Goal: Find specific page/section: Find specific page/section

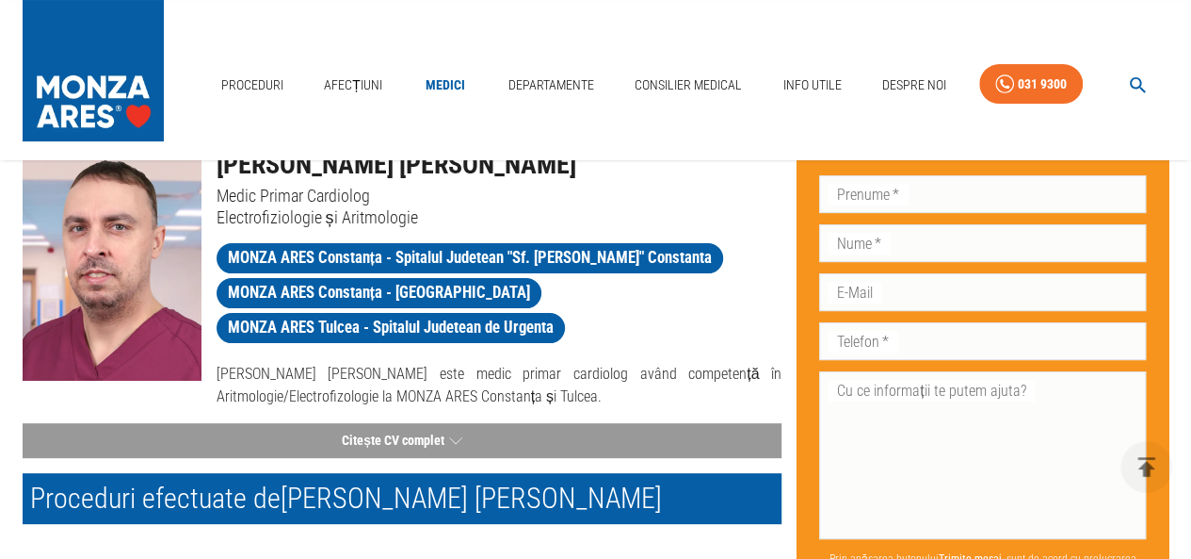
scroll to position [188, 0]
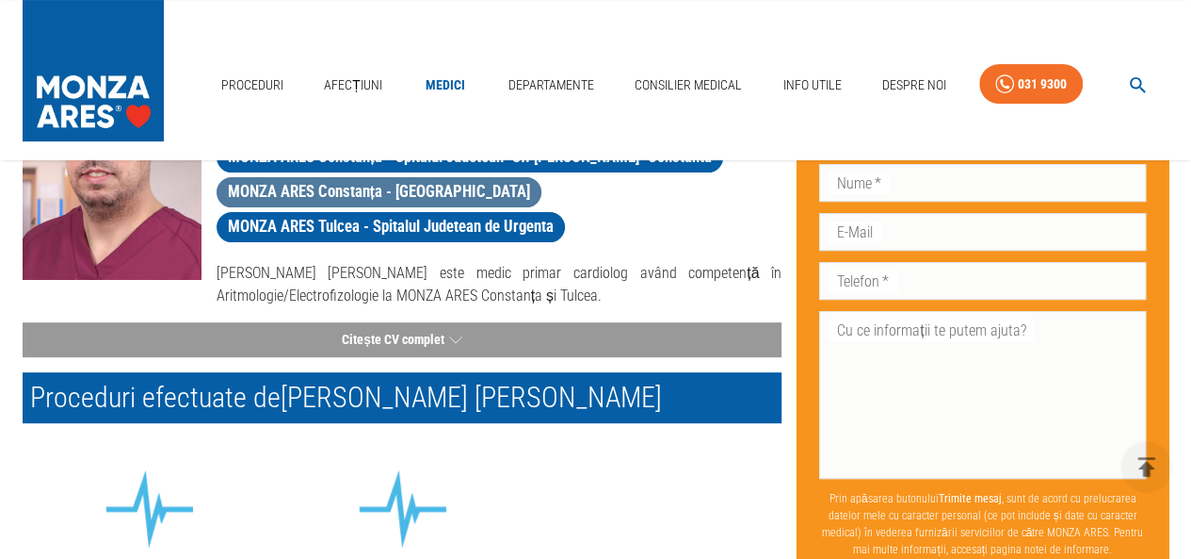
click at [384, 186] on span "MONZA ARES Constanța - [GEOGRAPHIC_DATA]" at bounding box center [380, 192] width 326 height 24
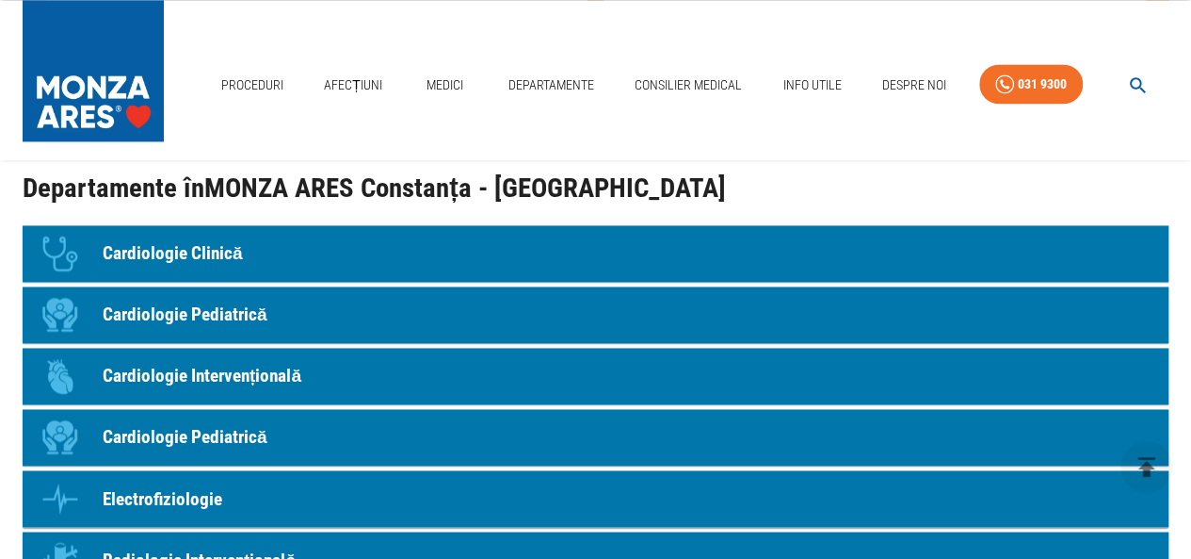
scroll to position [1413, 0]
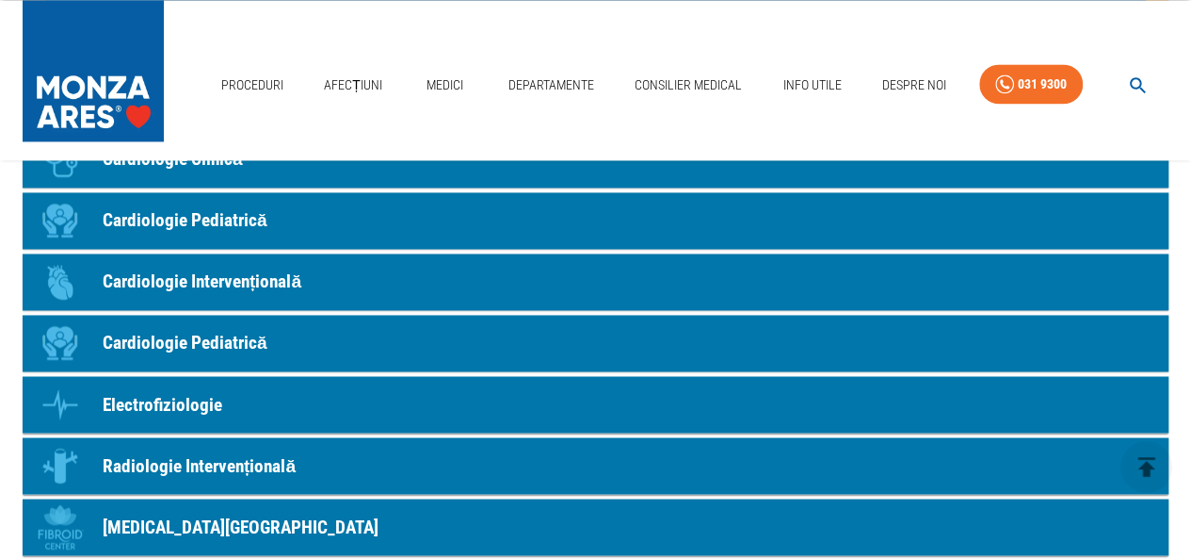
click at [304, 257] on link "Icon Cardiologie Intervențională" at bounding box center [596, 281] width 1146 height 57
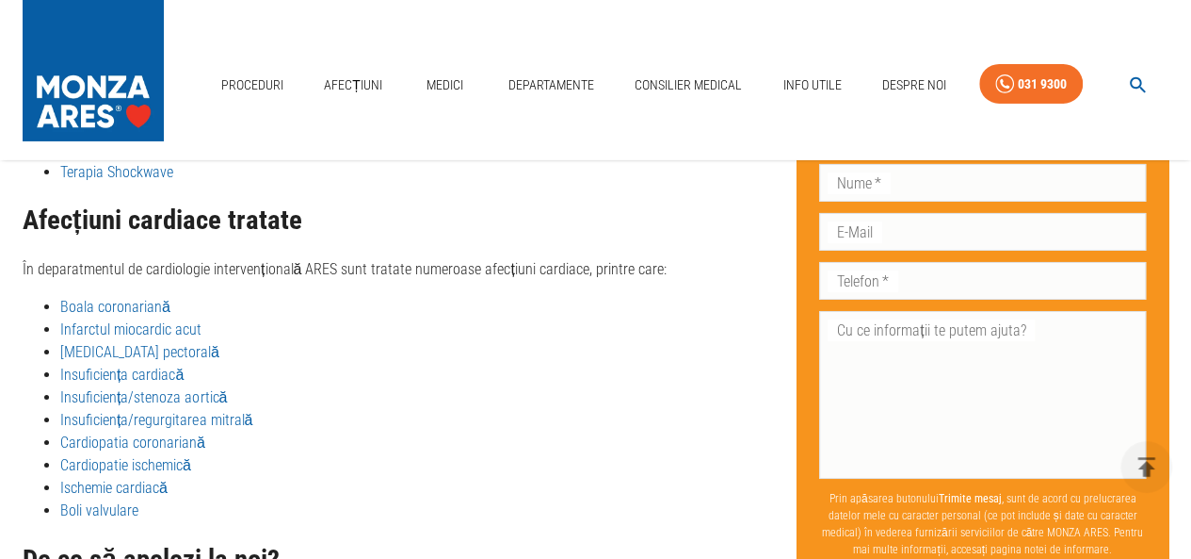
scroll to position [3281, 0]
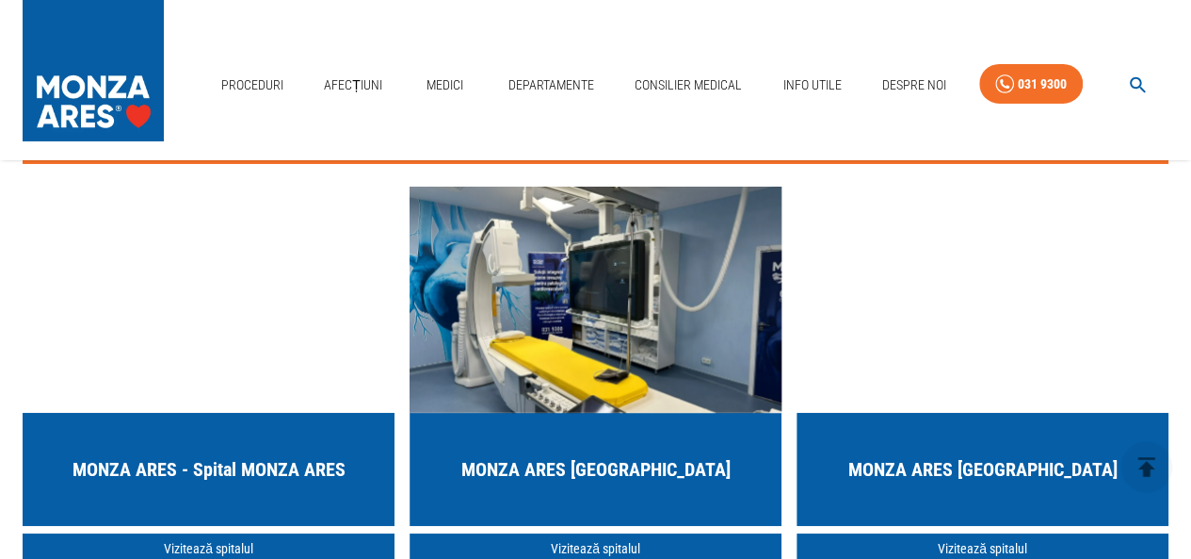
scroll to position [1413, 0]
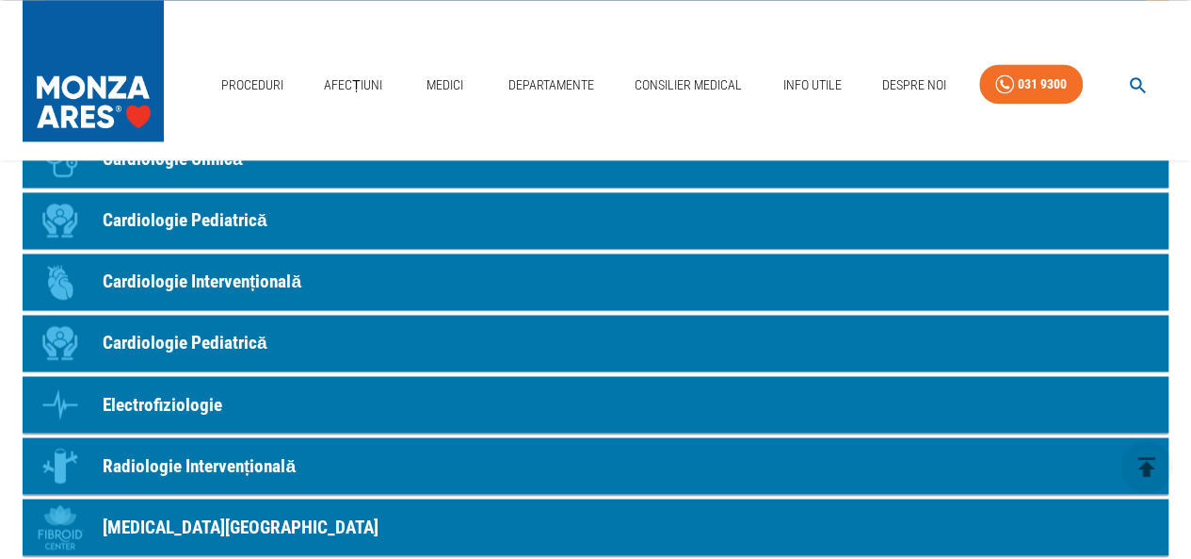
click at [3, 436] on div "Departamente în [GEOGRAPHIC_DATA] ARES Constanța - HEKA Hospital Icon Cardiolog…" at bounding box center [580, 323] width 1176 height 594
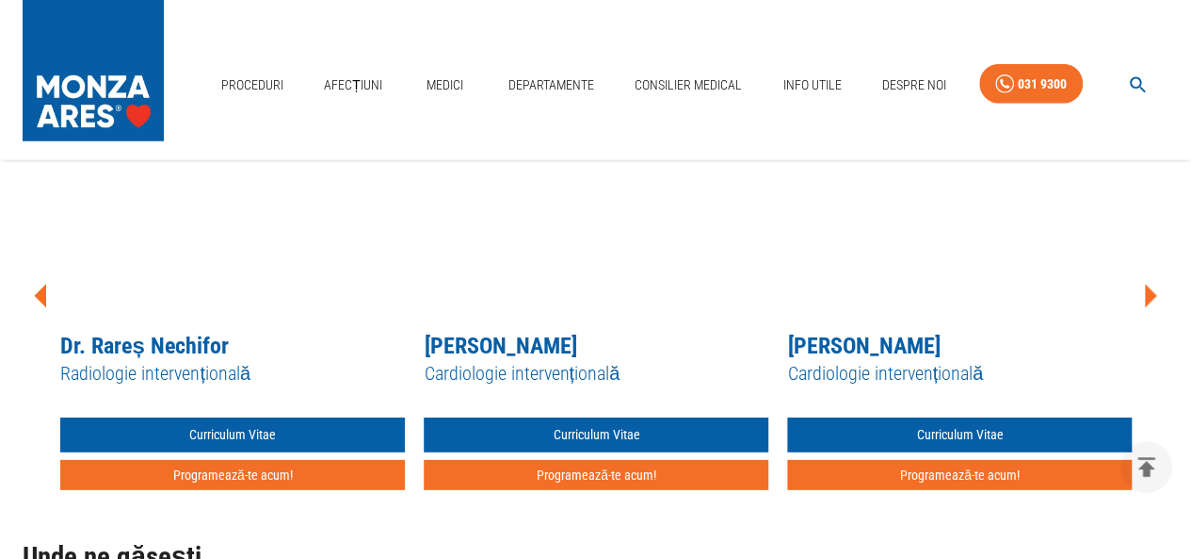
scroll to position [2543, 0]
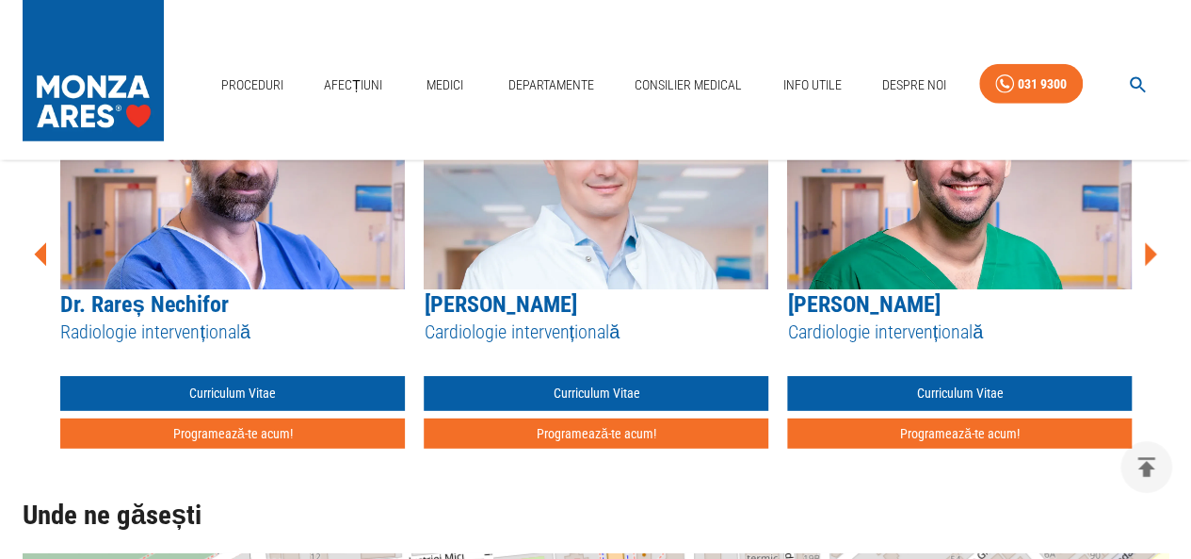
click at [1155, 243] on icon at bounding box center [1151, 255] width 12 height 24
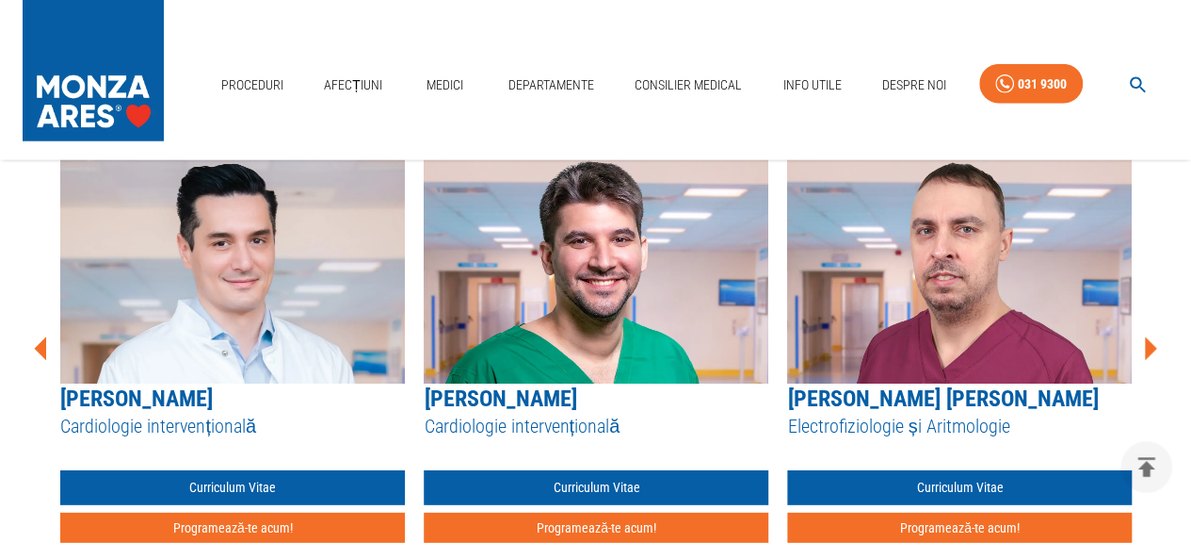
scroll to position [2355, 0]
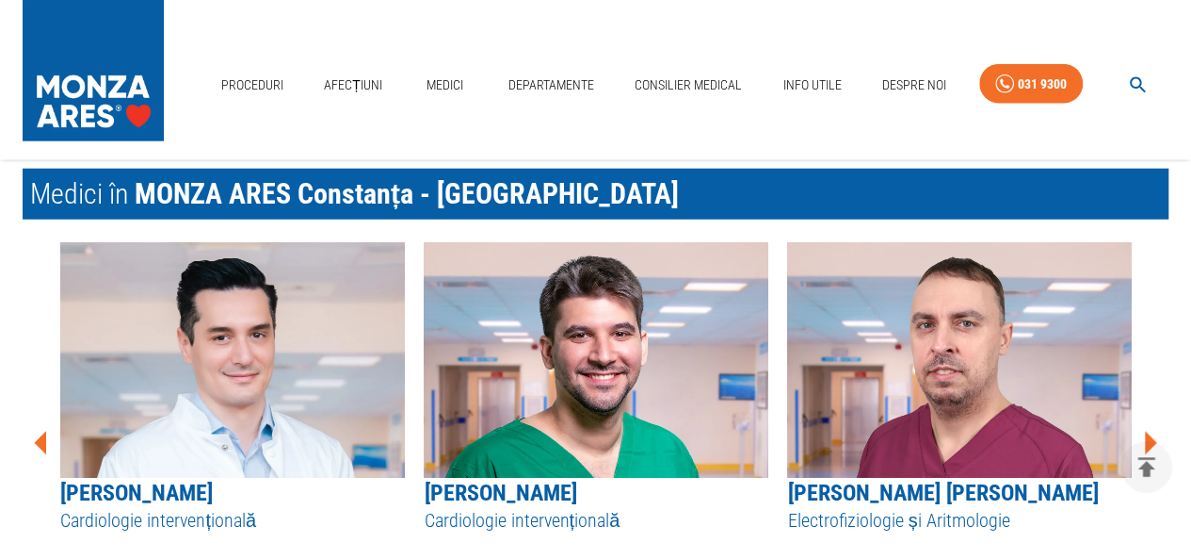
click at [36, 417] on icon at bounding box center [41, 442] width 57 height 57
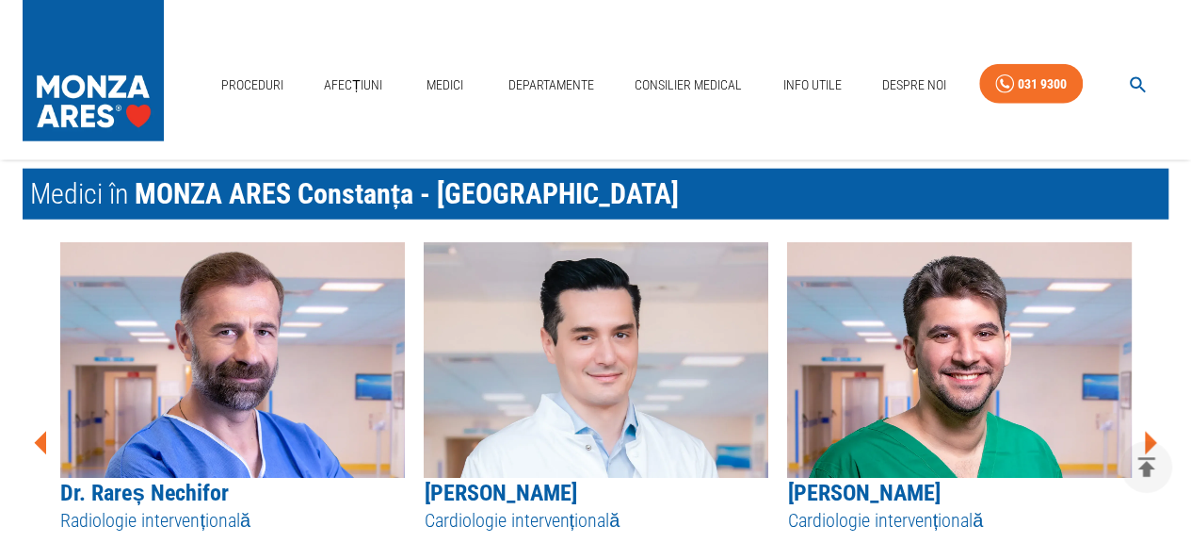
click at [38, 431] on icon at bounding box center [41, 443] width 12 height 24
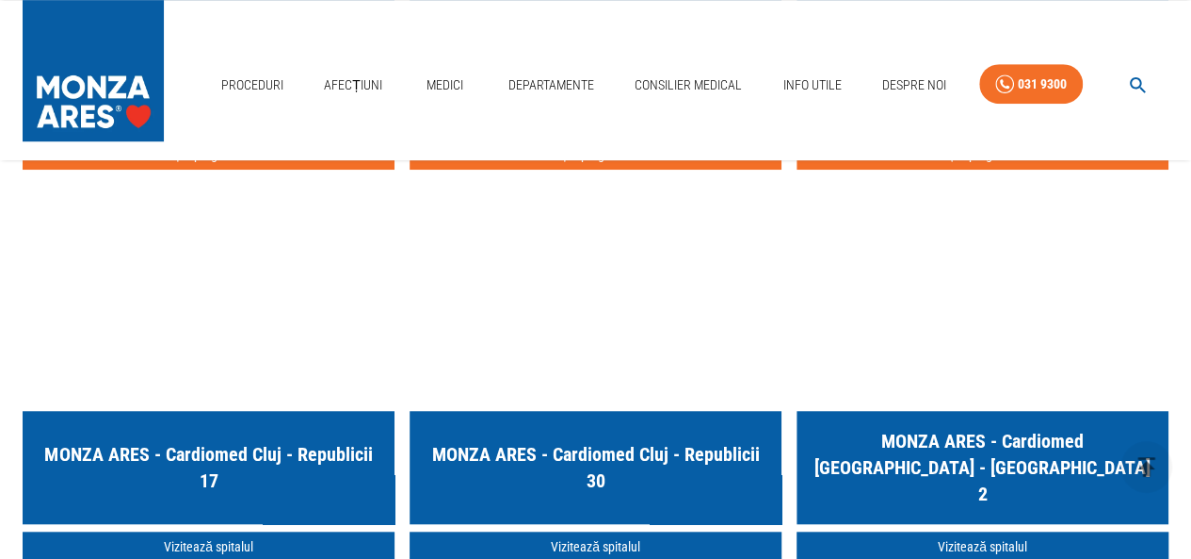
scroll to position [4332, 0]
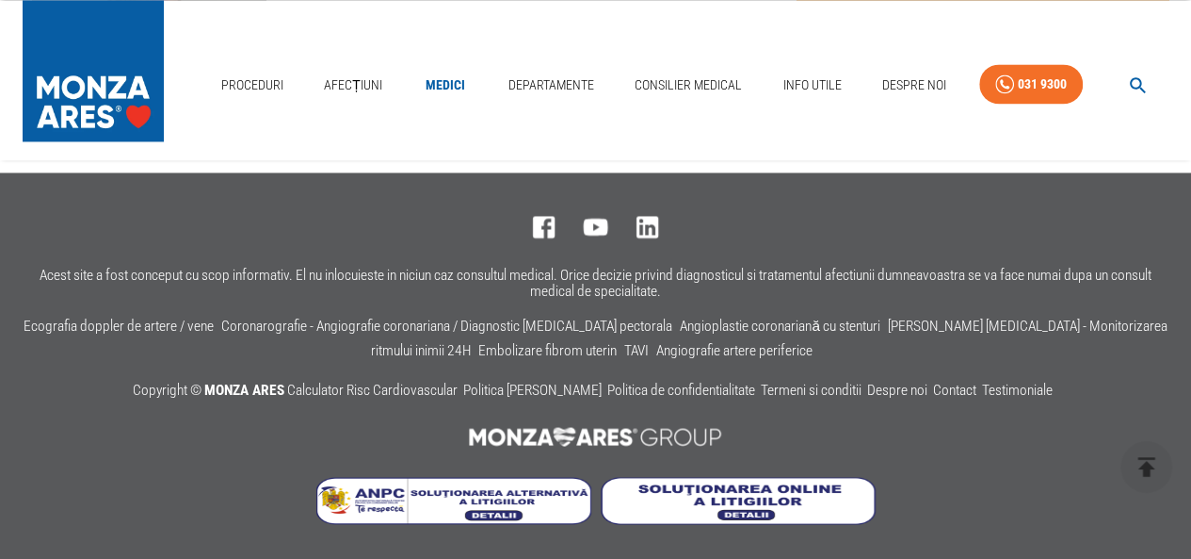
scroll to position [188, 0]
